Goal: Task Accomplishment & Management: Complete application form

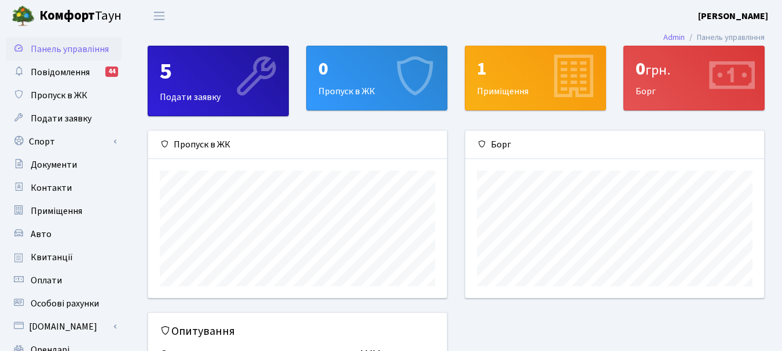
scroll to position [167, 299]
click at [78, 99] on span "Пропуск в ЖК" at bounding box center [59, 95] width 57 height 13
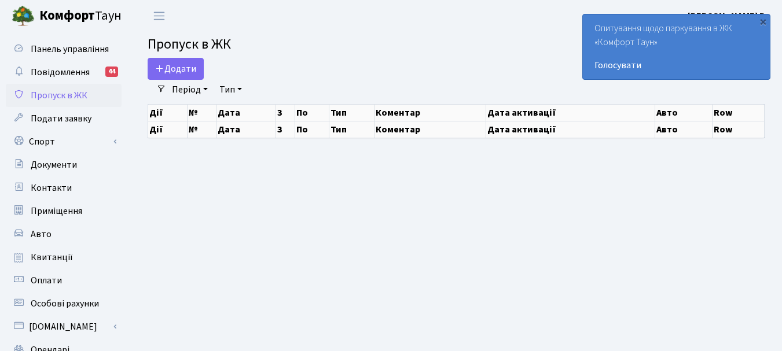
select select "25"
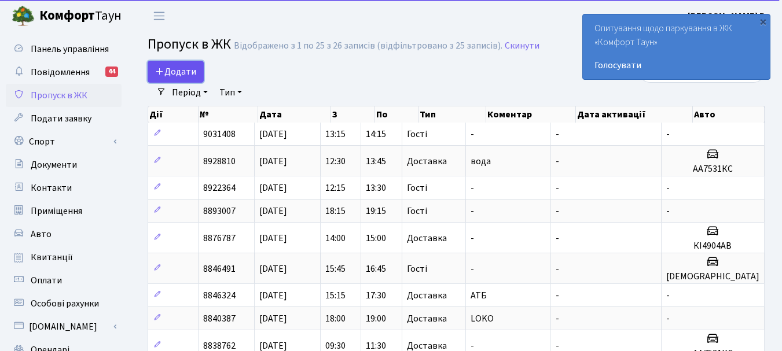
click at [188, 69] on span "Додати" at bounding box center [175, 71] width 41 height 13
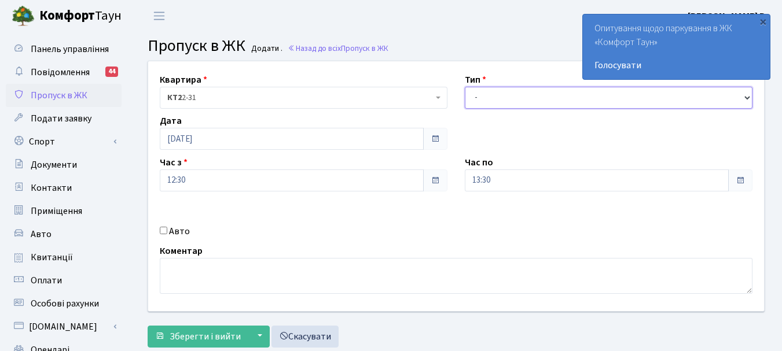
click at [519, 97] on select "- Доставка Таксі Гості Сервіс" at bounding box center [609, 98] width 288 height 22
select select "1"
click at [465, 87] on select "- Доставка Таксі Гості Сервіс" at bounding box center [609, 98] width 288 height 22
click at [179, 230] on label "Авто" at bounding box center [179, 232] width 21 height 14
click at [167, 230] on input "Авто" at bounding box center [164, 231] width 8 height 8
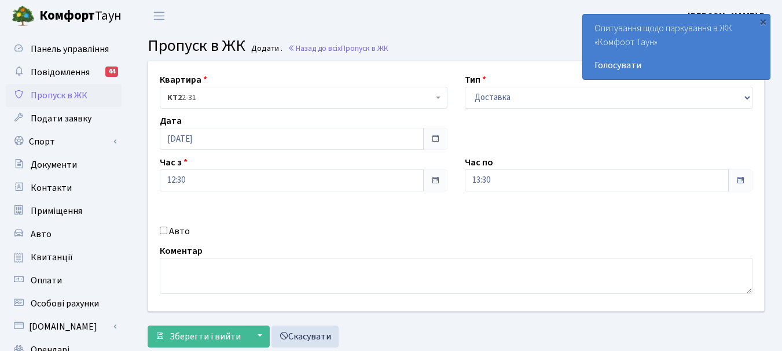
checkbox input "true"
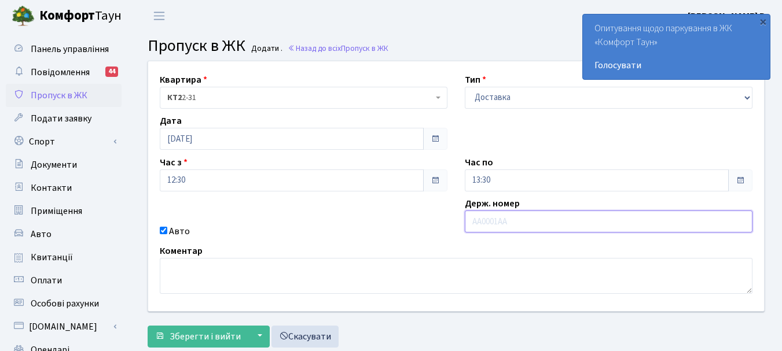
click at [509, 217] on input "text" at bounding box center [609, 222] width 288 height 22
type input "АА7531КС"
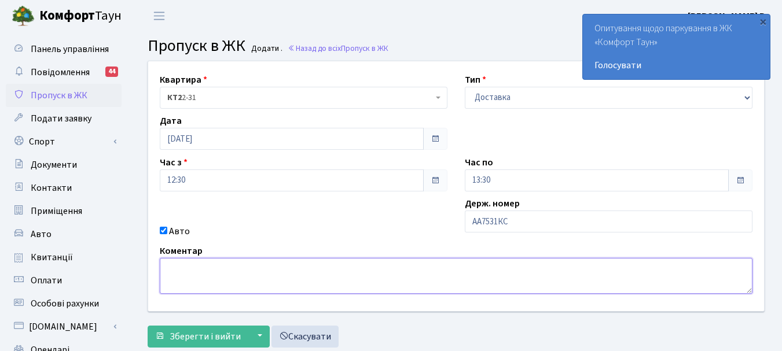
click at [468, 289] on textarea at bounding box center [456, 276] width 593 height 36
type textarea "вода"
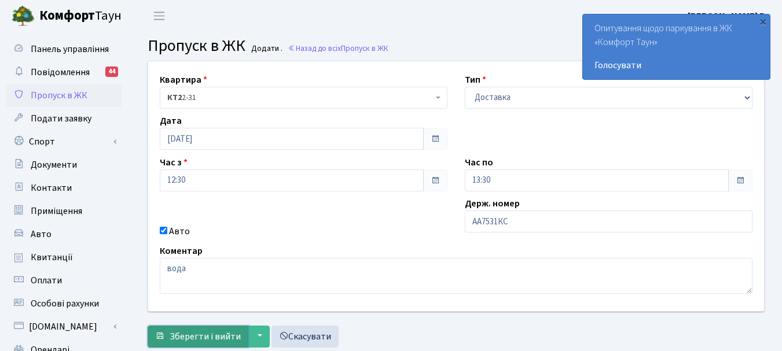
click at [225, 339] on span "Зберегти і вийти" at bounding box center [205, 337] width 71 height 13
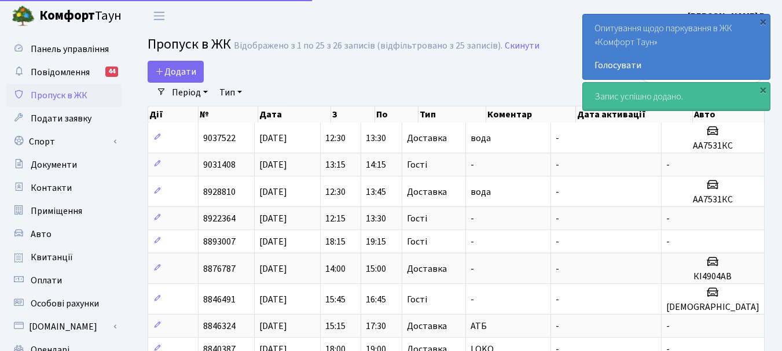
select select "25"
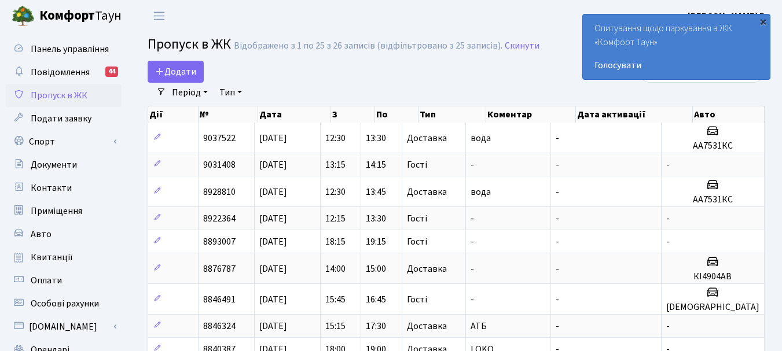
click at [762, 23] on div "×" at bounding box center [763, 22] width 12 height 12
